Goal: Navigation & Orientation: Find specific page/section

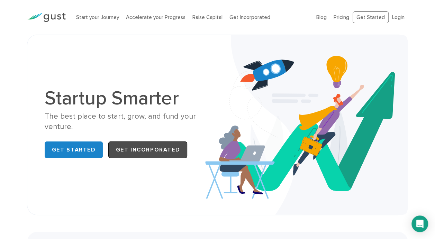
click at [132, 154] on link "Get Incorporated" at bounding box center [147, 149] width 79 height 17
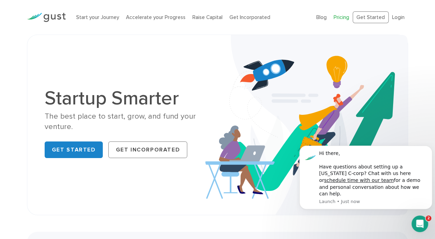
click at [347, 19] on link "Pricing" at bounding box center [341, 17] width 16 height 6
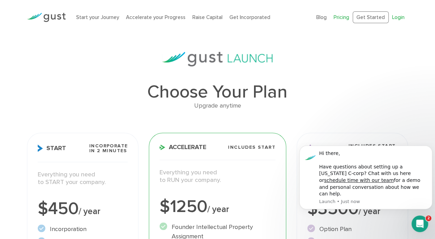
click at [397, 16] on link "Login" at bounding box center [398, 17] width 12 height 6
